Goal: Information Seeking & Learning: Learn about a topic

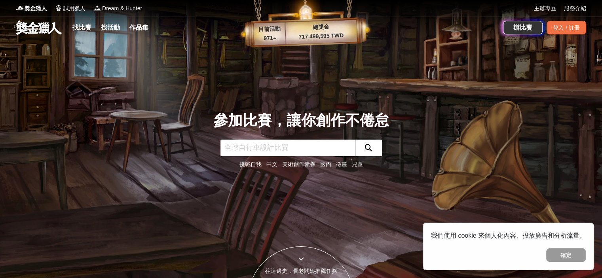
click at [262, 148] on input "text" at bounding box center [287, 148] width 135 height 17
type input "[PERSON_NAME]"
click at [369, 150] on icon "submit" at bounding box center [368, 147] width 7 height 7
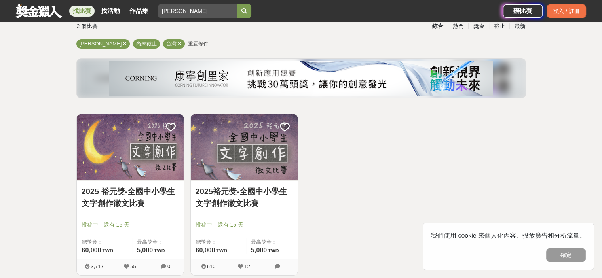
scroll to position [119, 0]
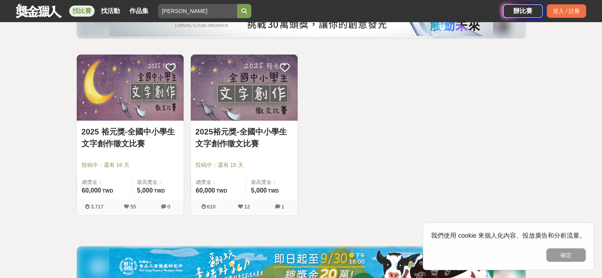
click at [108, 139] on link "2025 裕元獎-全國中小學生文字創作徵文比賽" at bounding box center [130, 138] width 97 height 24
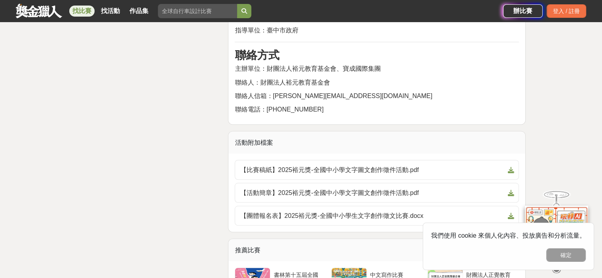
scroll to position [1464, 0]
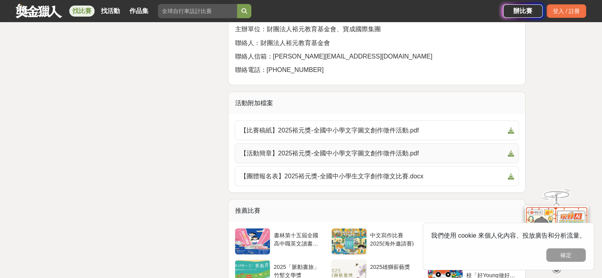
click at [511, 150] on icon at bounding box center [510, 153] width 6 height 6
